Goal: Task Accomplishment & Management: Manage account settings

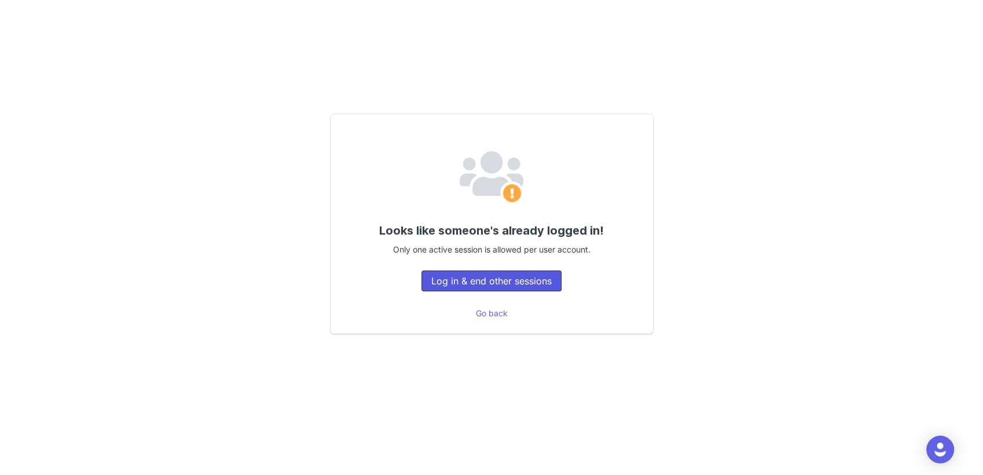
click at [495, 281] on button "Log in & end other sessions" at bounding box center [492, 280] width 140 height 21
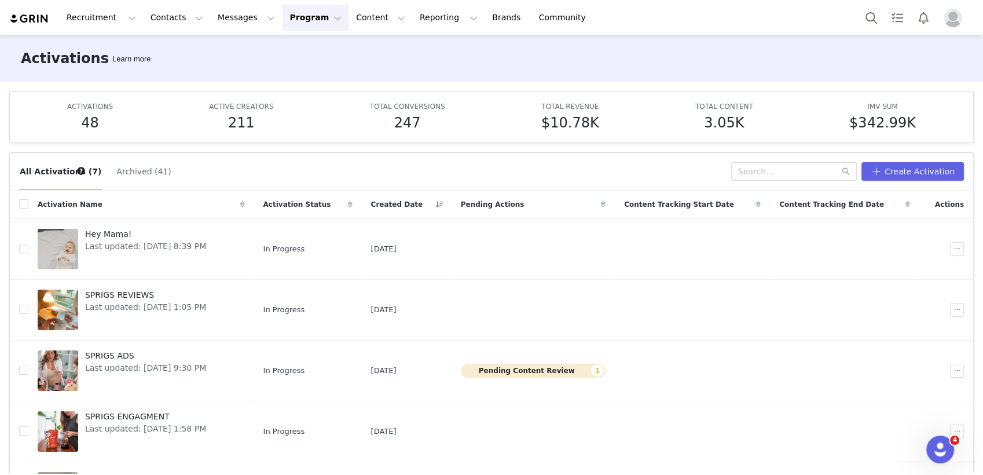
scroll to position [151, 0]
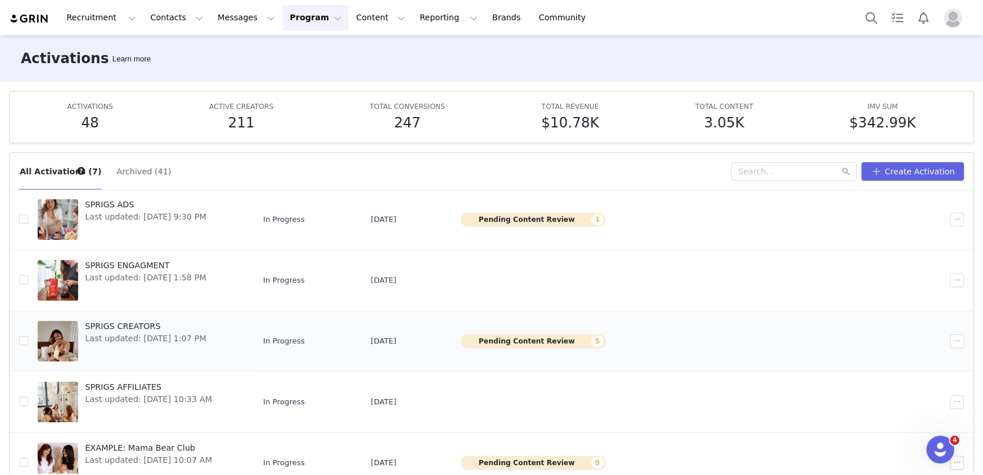
click at [138, 315] on td "SPRIGS CREATORS Last updated: Apr 21, 2025 1:07 PM" at bounding box center [141, 340] width 226 height 61
click at [134, 332] on span "Last updated: Apr 21, 2025 1:07 PM" at bounding box center [145, 338] width 121 height 12
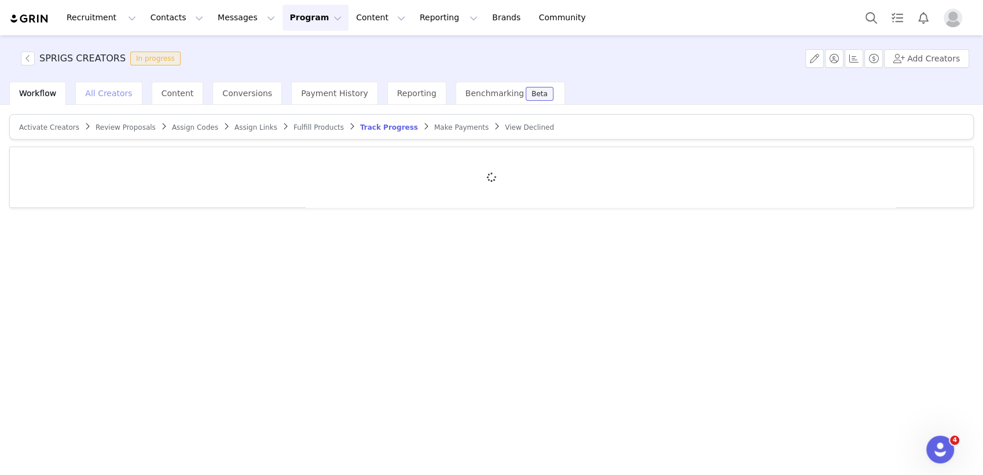
click at [108, 85] on div "All Creators" at bounding box center [108, 93] width 67 height 23
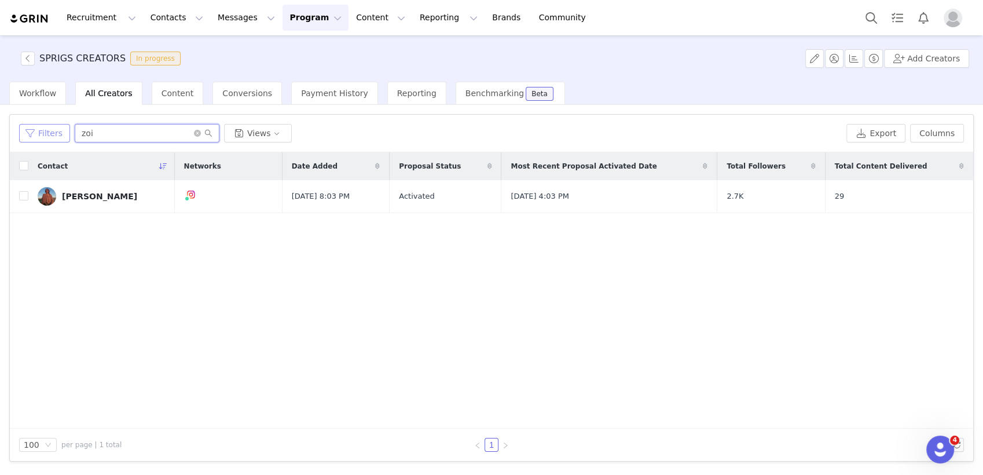
drag, startPoint x: 120, startPoint y: 140, endPoint x: 43, endPoint y: 127, distance: 77.4
click at [43, 127] on div "Filters zoi Views" at bounding box center [430, 133] width 823 height 19
click at [43, 127] on button "Filters" at bounding box center [44, 133] width 51 height 19
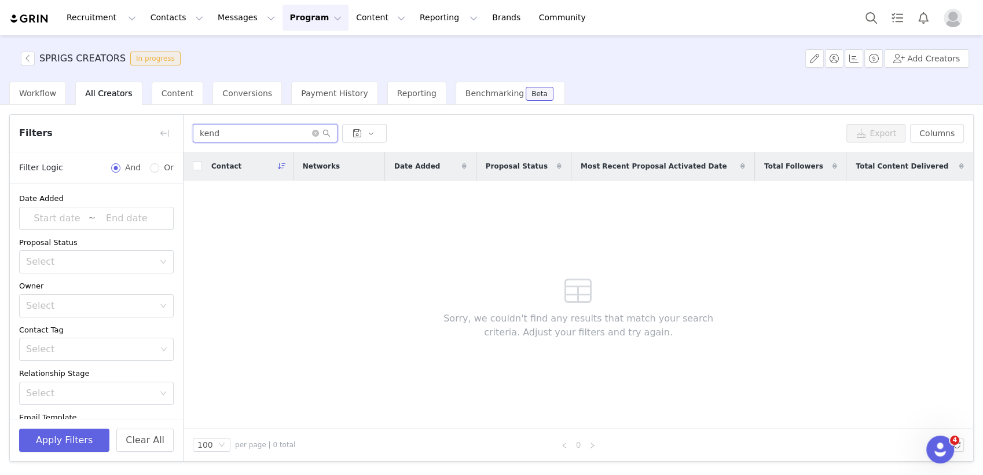
type input "kend"
click at [10, 56] on div "SPRIGS CREATORS In progress Add Creators" at bounding box center [491, 58] width 983 height 46
click at [24, 58] on button "button" at bounding box center [28, 59] width 14 height 14
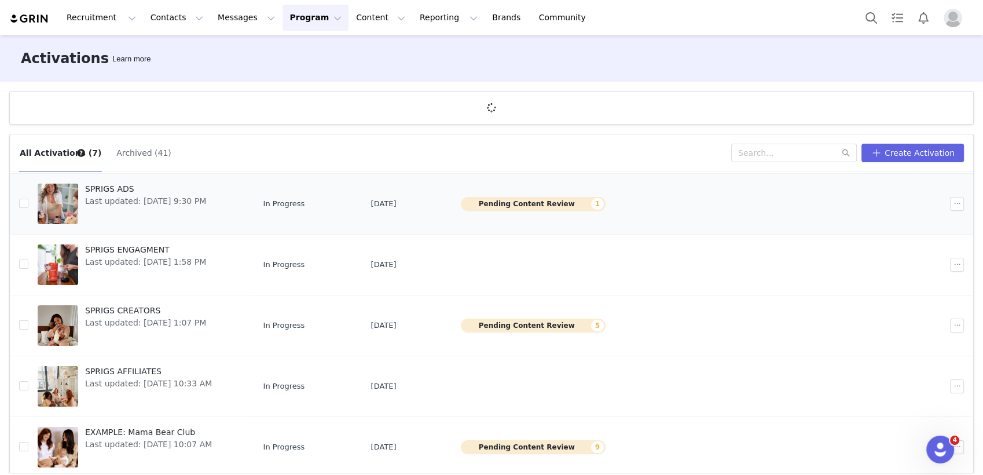
scroll to position [152, 0]
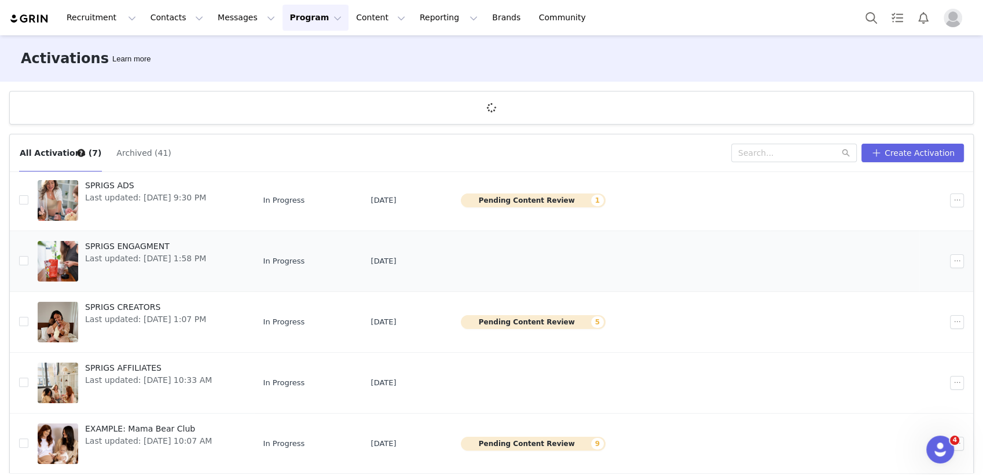
click at [155, 238] on div "SPRIGS ENGAGMENT Last updated: Nov 12, 2024 1:58 PM" at bounding box center [145, 261] width 135 height 46
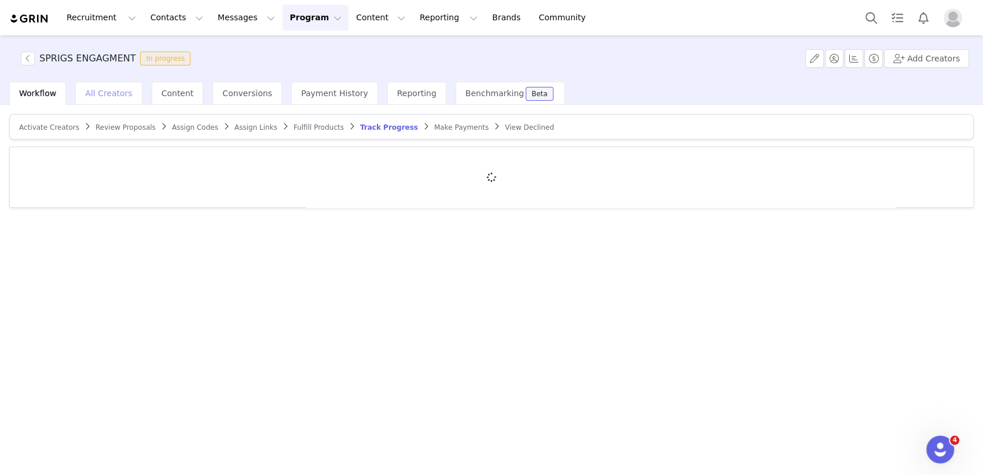
click at [119, 89] on span "All Creators" at bounding box center [108, 93] width 47 height 9
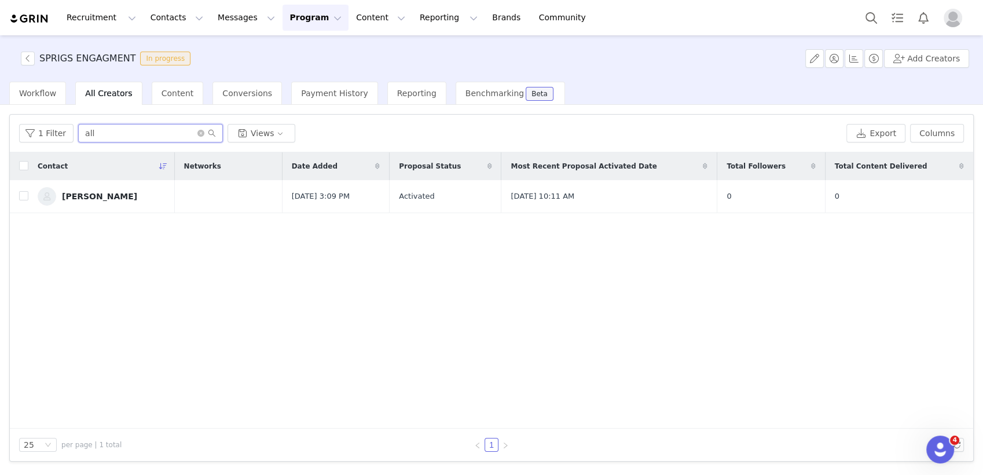
drag, startPoint x: 104, startPoint y: 137, endPoint x: 93, endPoint y: 138, distance: 10.5
click at [93, 138] on input "all" at bounding box center [150, 133] width 145 height 19
click at [88, 195] on div "Kendall Mortez" at bounding box center [99, 196] width 75 height 9
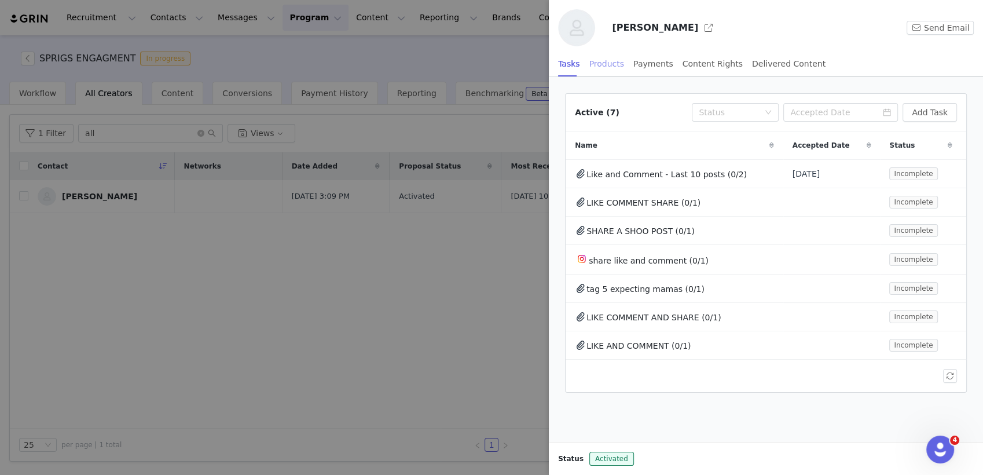
click at [605, 63] on div "Products" at bounding box center [607, 64] width 35 height 26
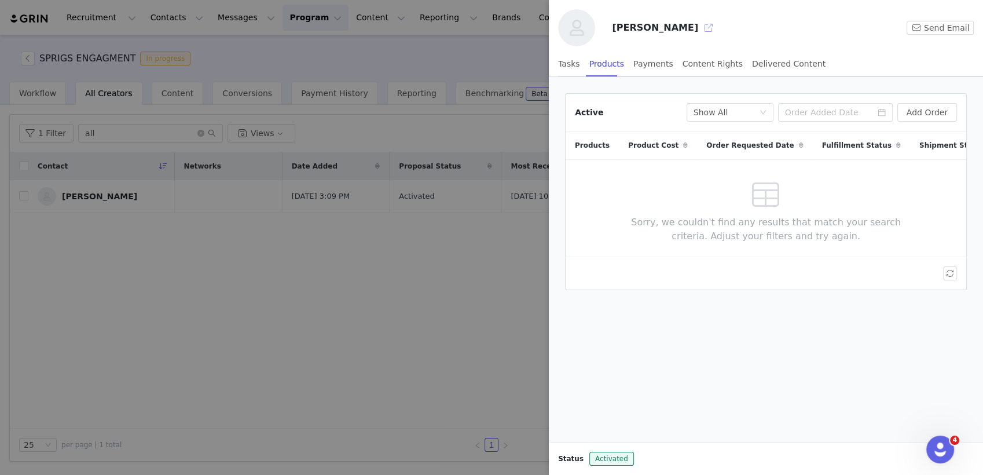
click at [700, 28] on button "button" at bounding box center [709, 28] width 19 height 19
click at [445, 320] on div at bounding box center [491, 237] width 983 height 475
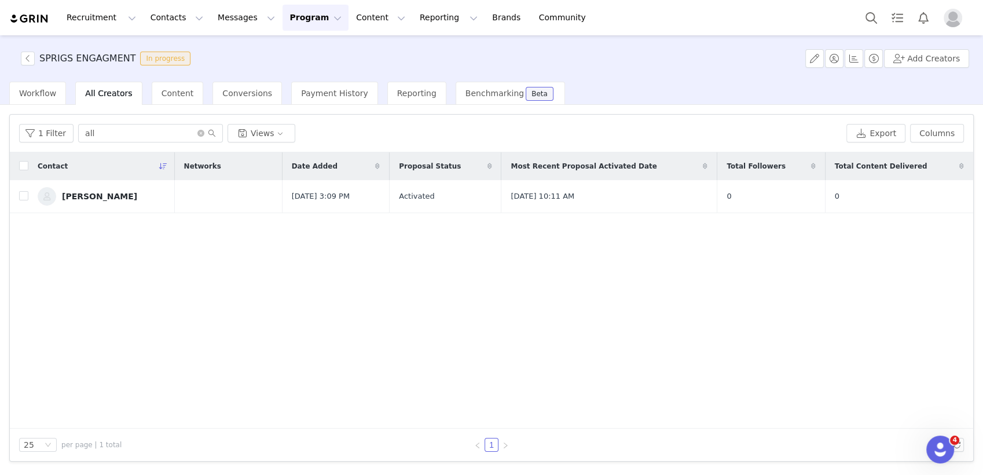
click at [298, 32] on div "Recruitment Recruitment Creator Search Curated Lists Landing Pages Web Extensio…" at bounding box center [491, 17] width 983 height 35
click at [296, 21] on button "Program Program" at bounding box center [316, 18] width 66 height 26
click at [287, 91] on p "Payments" at bounding box center [284, 94] width 40 height 12
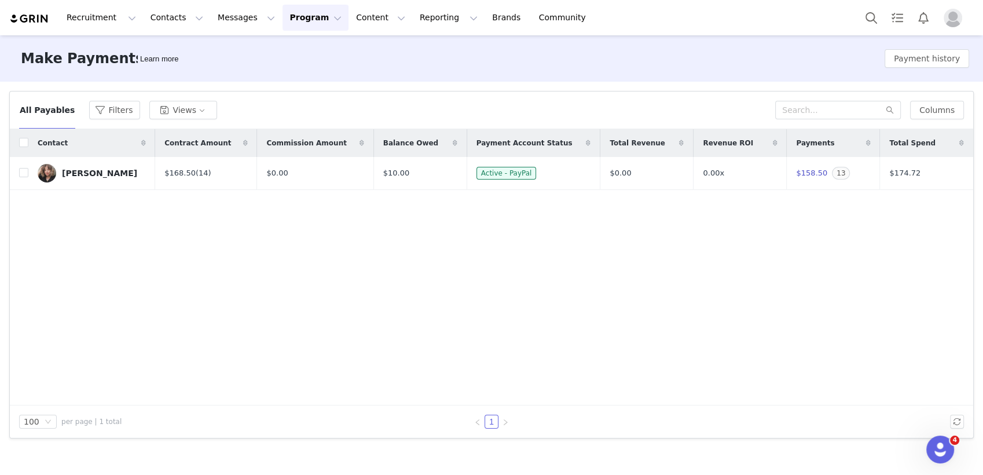
click at [16, 131] on th at bounding box center [19, 143] width 19 height 28
click at [28, 148] on div "Contact" at bounding box center [91, 143] width 127 height 28
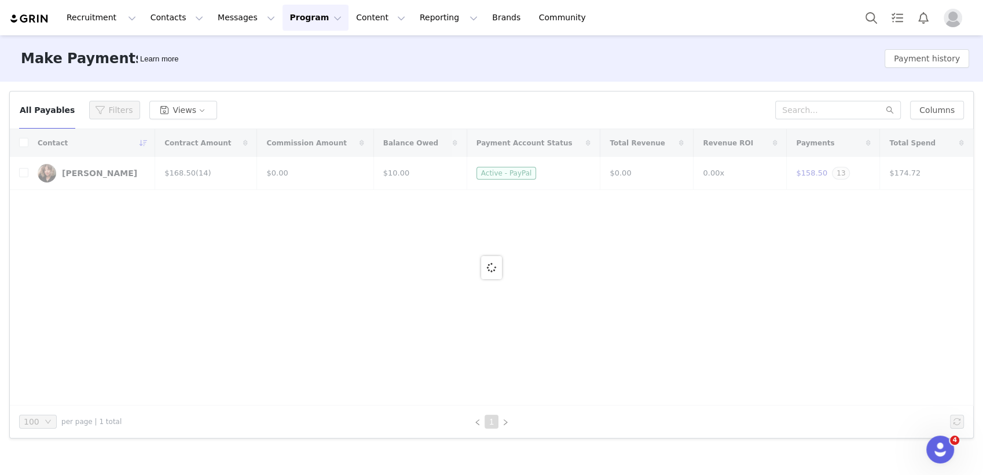
click at [23, 141] on div at bounding box center [492, 267] width 964 height 276
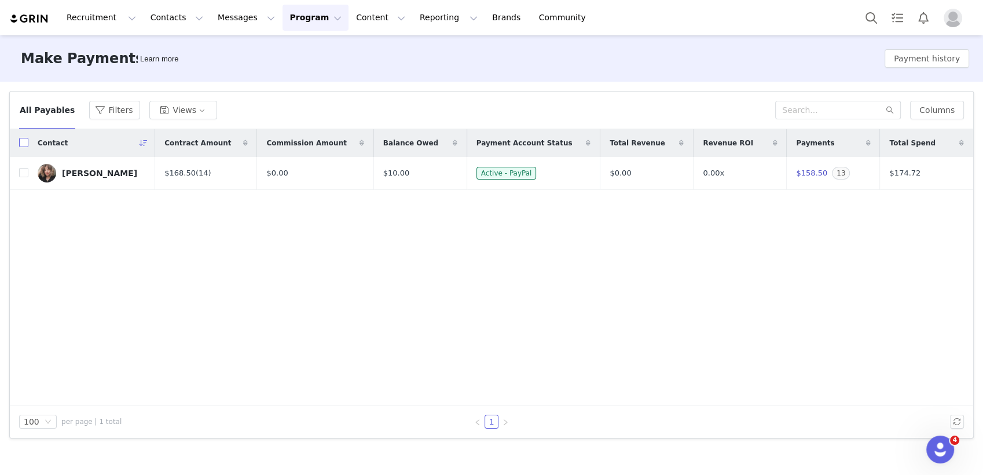
click at [23, 141] on input "checkbox" at bounding box center [23, 142] width 9 height 9
checkbox input "true"
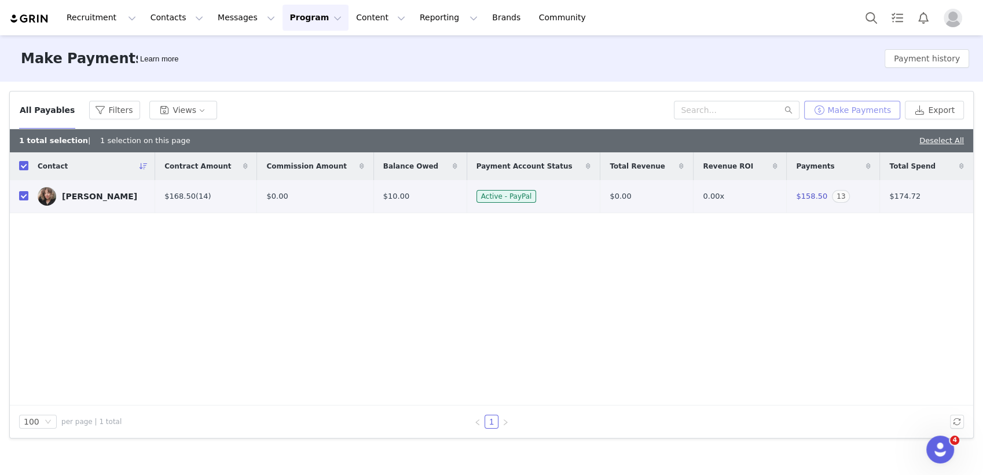
click at [873, 104] on button "Make Payments" at bounding box center [852, 110] width 96 height 19
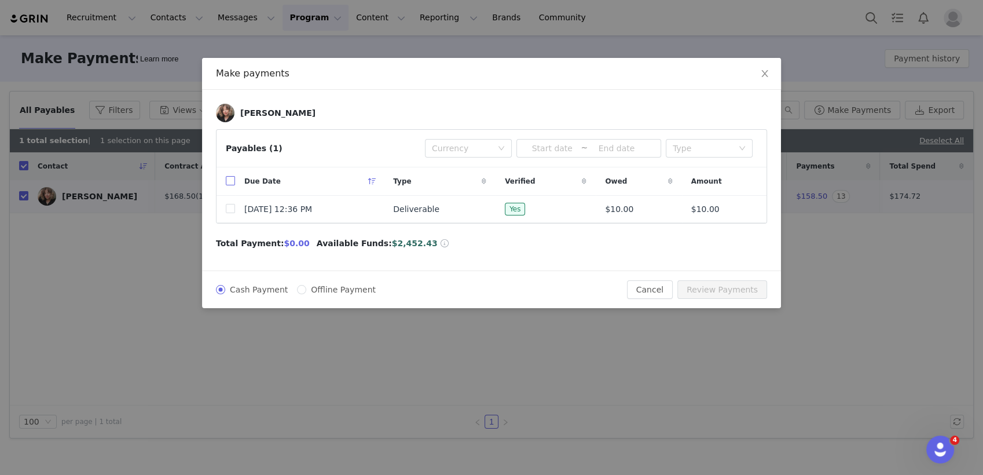
click at [232, 182] on input "checkbox" at bounding box center [230, 180] width 9 height 9
checkbox input "true"
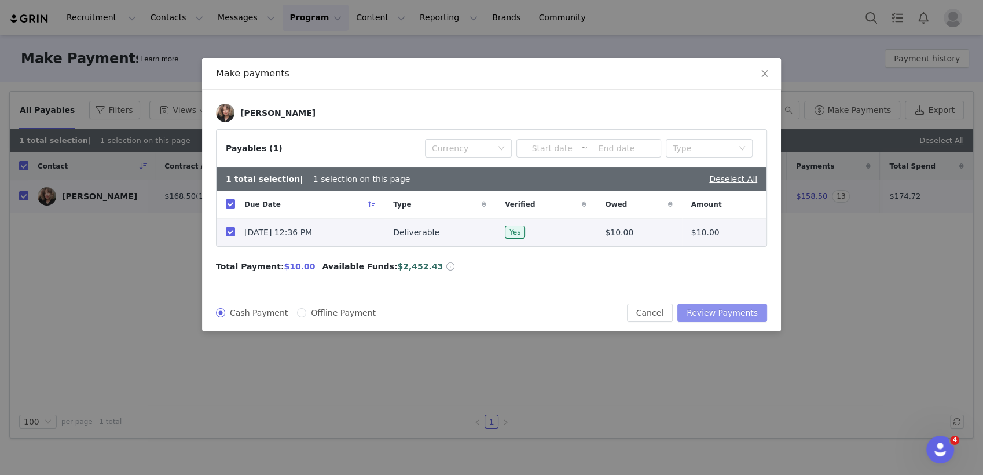
click at [718, 314] on button "Review Payments" at bounding box center [723, 312] width 90 height 19
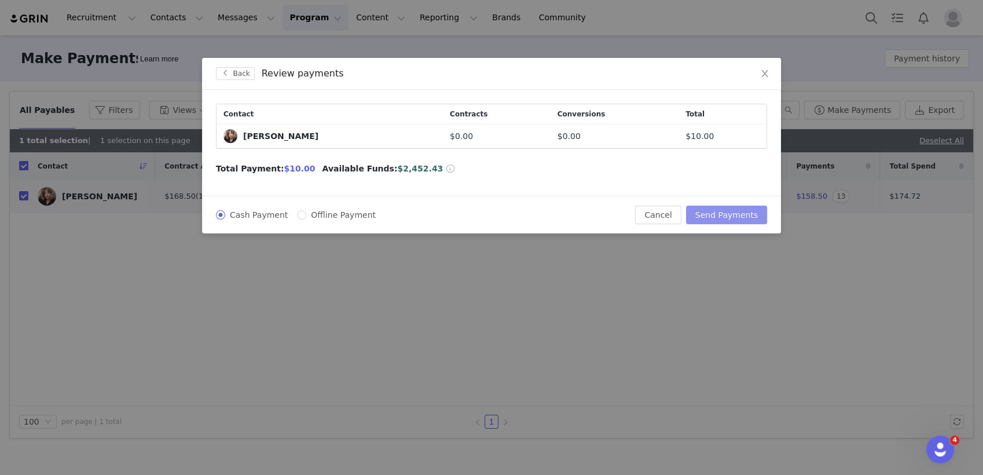
click at [722, 215] on button "Send Payments" at bounding box center [726, 215] width 81 height 19
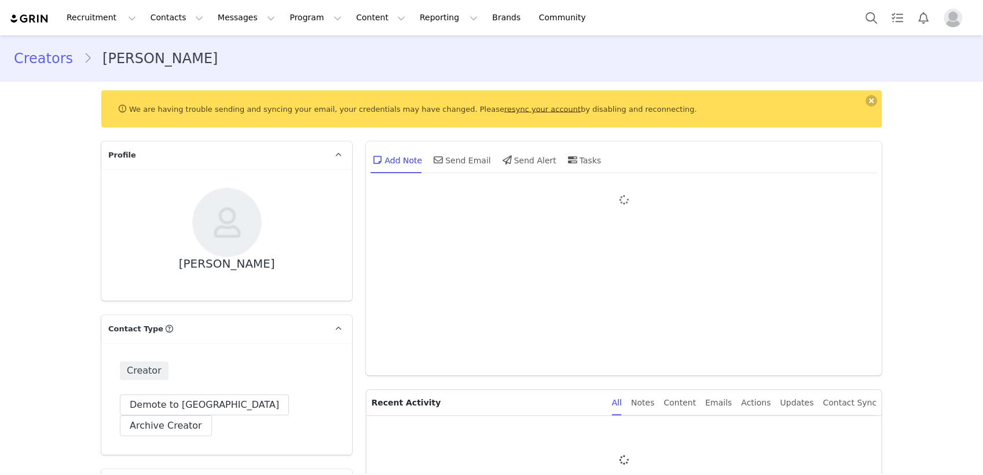
type input "+1 ([GEOGRAPHIC_DATA])"
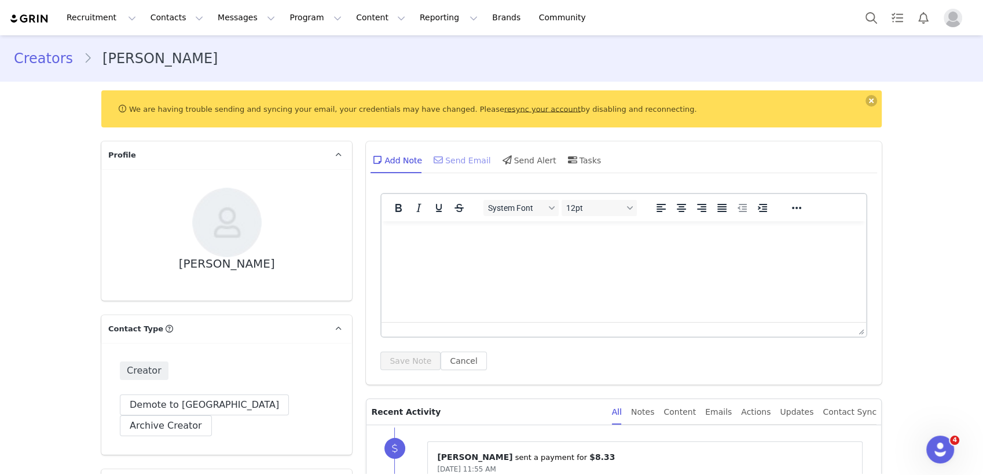
click at [460, 160] on div "Send Email" at bounding box center [461, 160] width 60 height 28
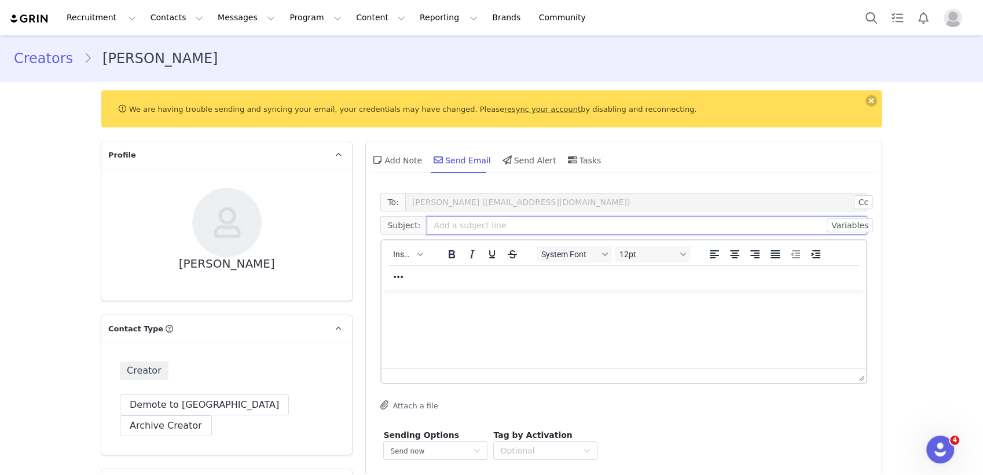
click at [441, 224] on input "text" at bounding box center [647, 225] width 441 height 19
type input "LINK"
click at [417, 248] on button "Insert" at bounding box center [408, 254] width 39 height 16
click at [416, 294] on div "Insert Variable" at bounding box center [446, 293] width 104 height 14
select select
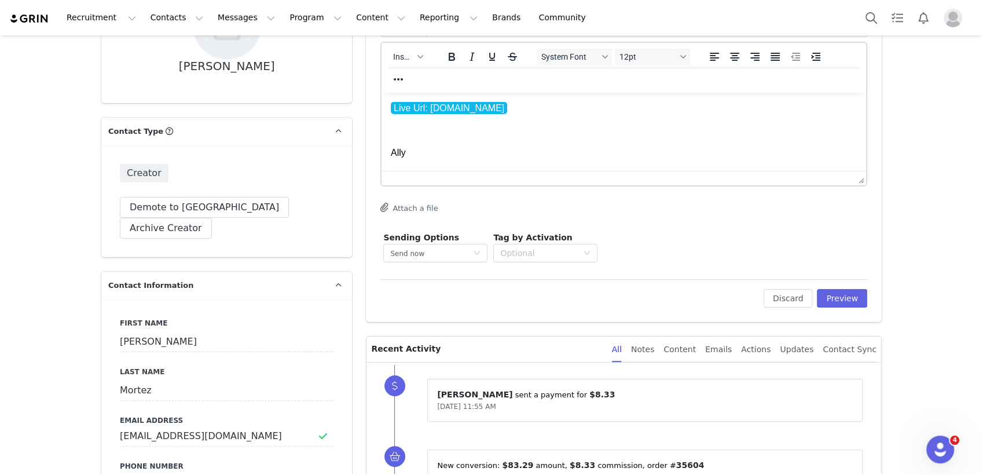
scroll to position [306, 0]
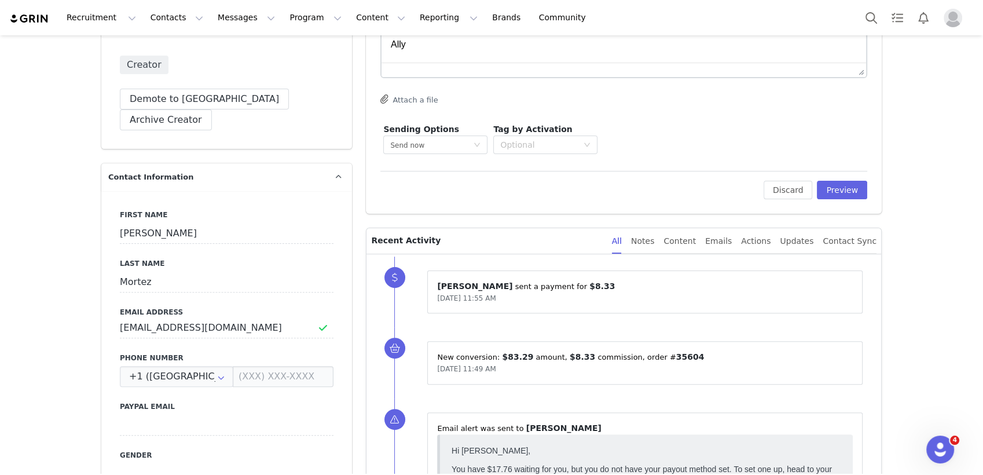
click at [848, 200] on div "To: Kendall Mortez (connerjkendal@gmail.com) Cc Cc: Subject: LINK Variables Ins…" at bounding box center [624, 47] width 516 height 332
click at [845, 197] on button "Preview" at bounding box center [842, 190] width 50 height 19
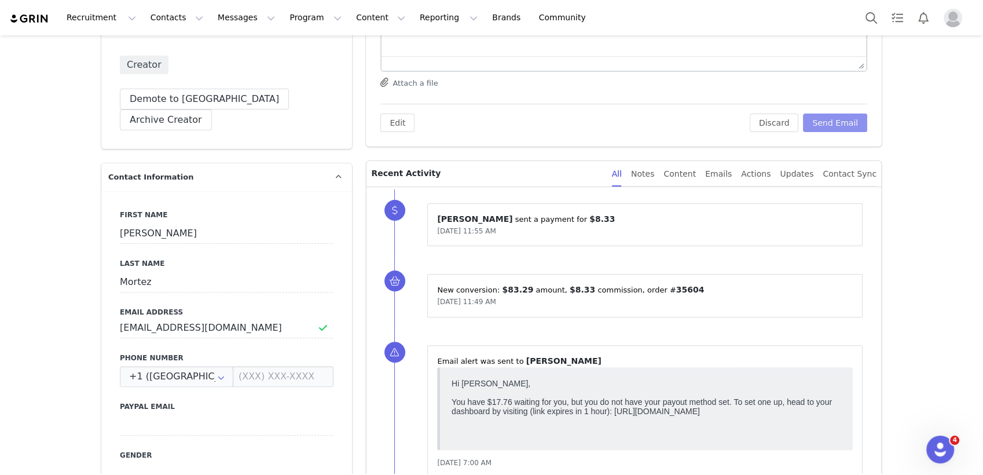
scroll to position [0, 0]
click at [838, 123] on button "Send Email" at bounding box center [835, 123] width 64 height 19
